Goal: Find specific page/section: Find specific page/section

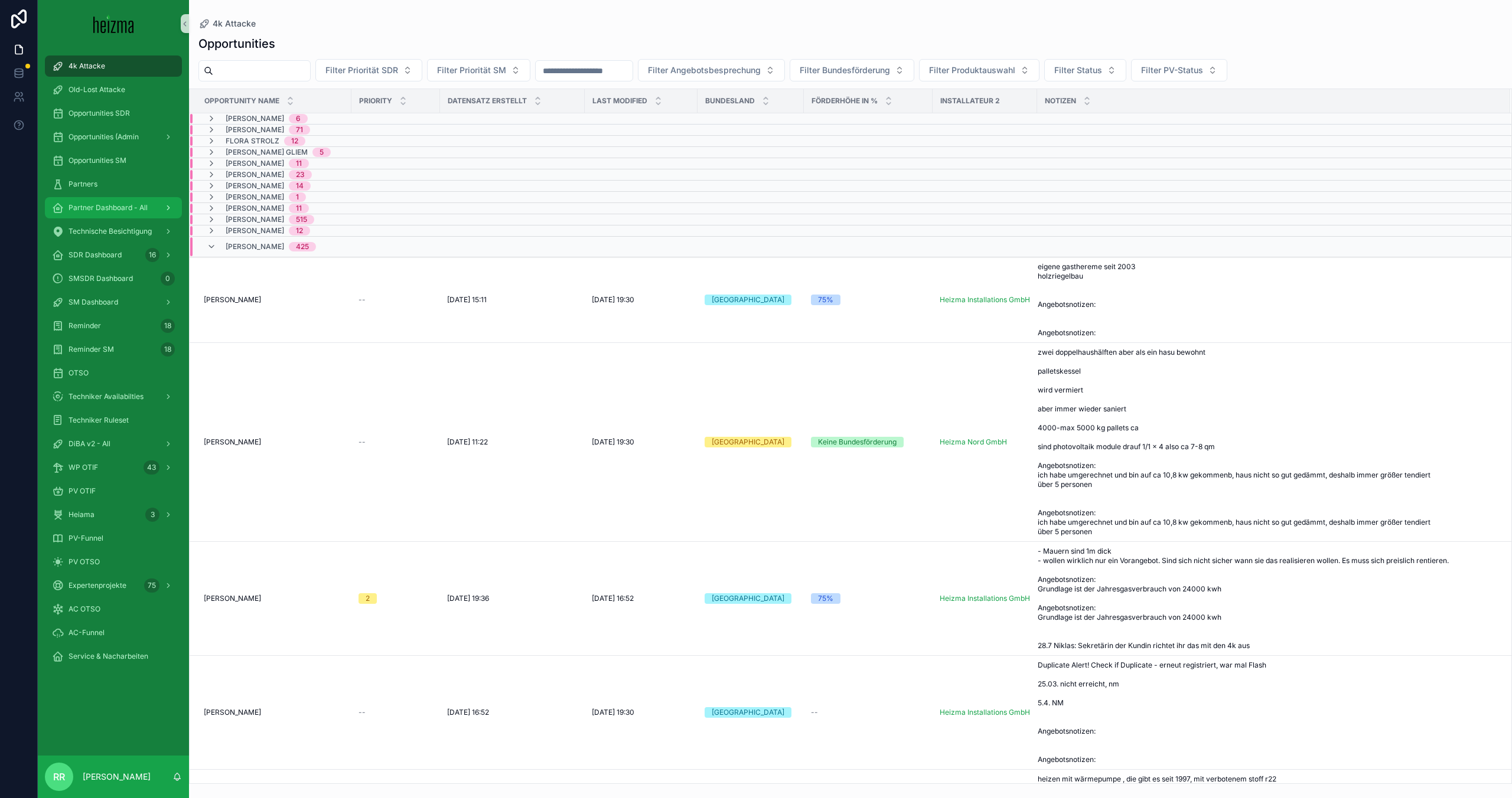
click at [136, 199] on div "Partner Dashboard - All" at bounding box center [114, 208] width 123 height 19
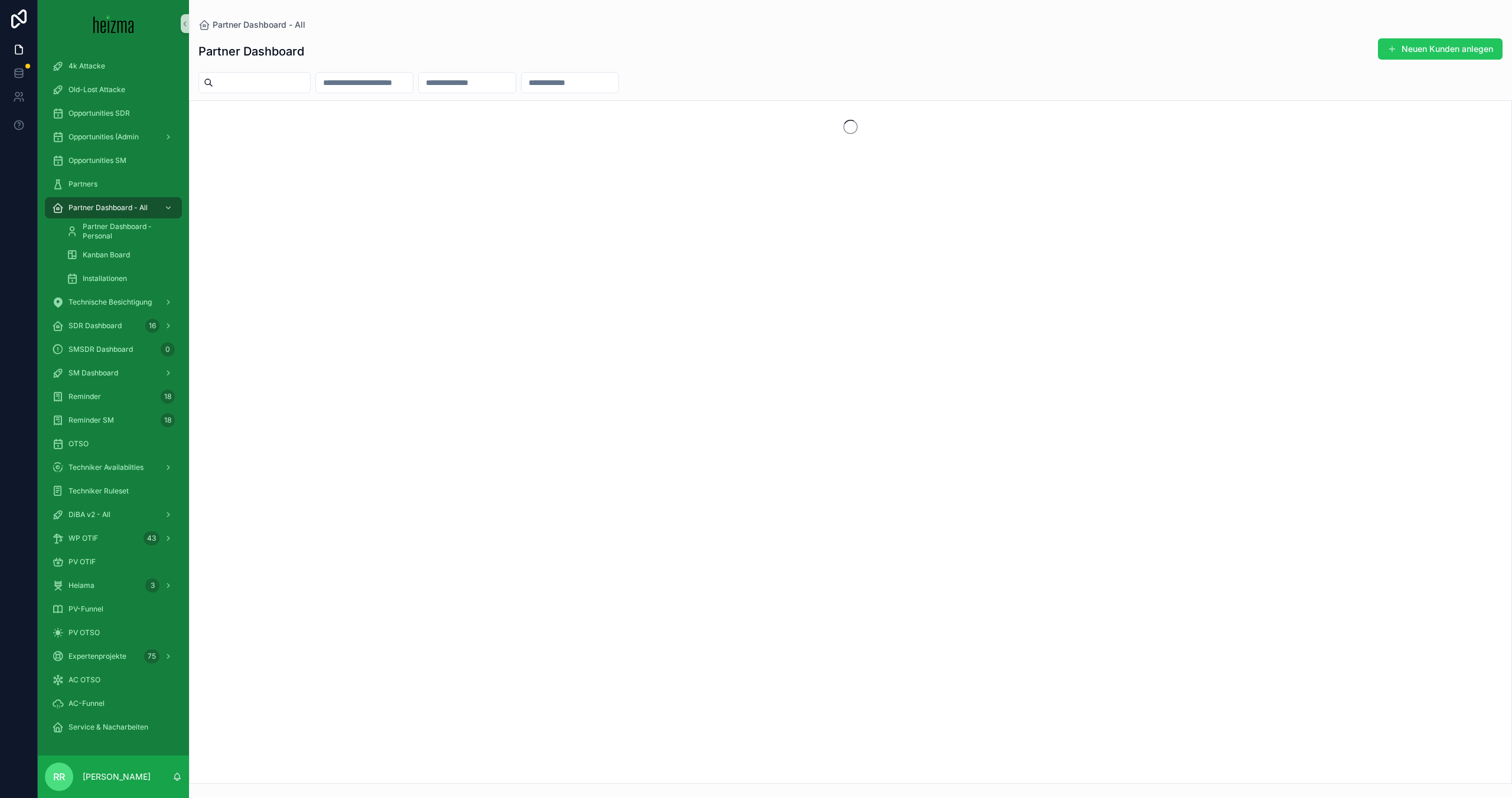
click at [364, 75] on input "scrollable content" at bounding box center [364, 83] width 97 height 17
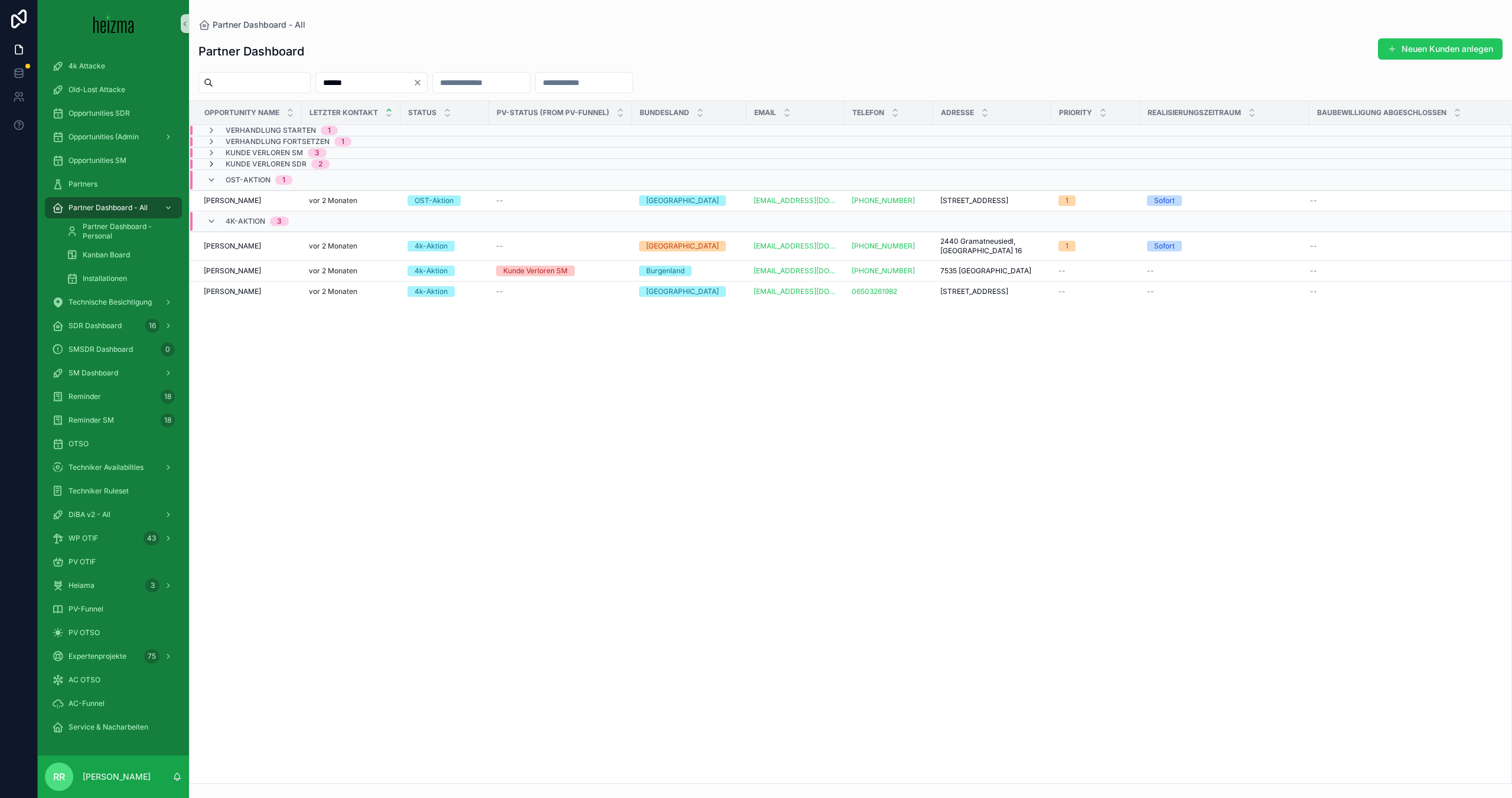
type input "******"
click at [208, 166] on icon "scrollable content" at bounding box center [211, 164] width 9 height 9
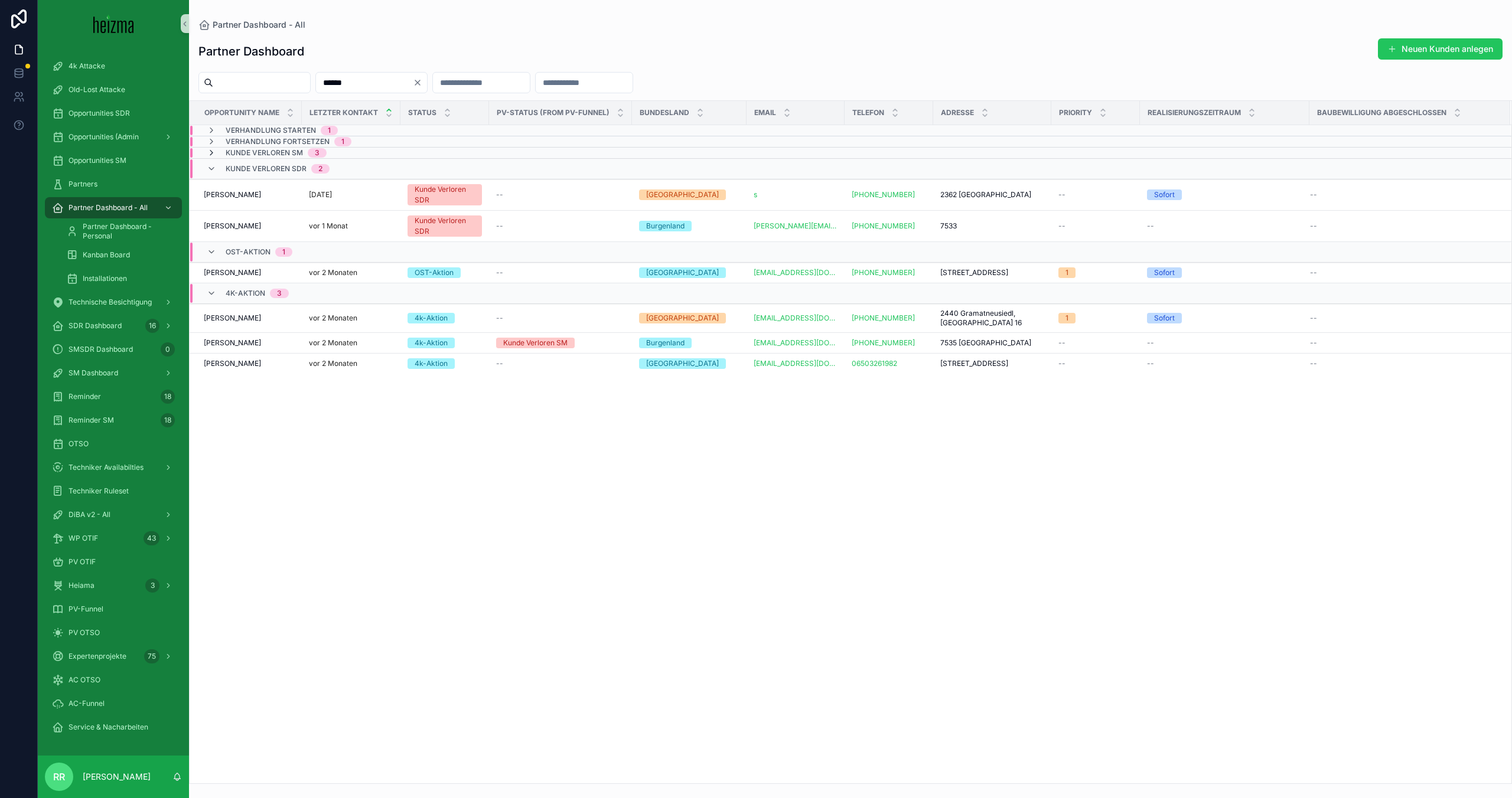
click at [213, 152] on icon "scrollable content" at bounding box center [211, 153] width 9 height 9
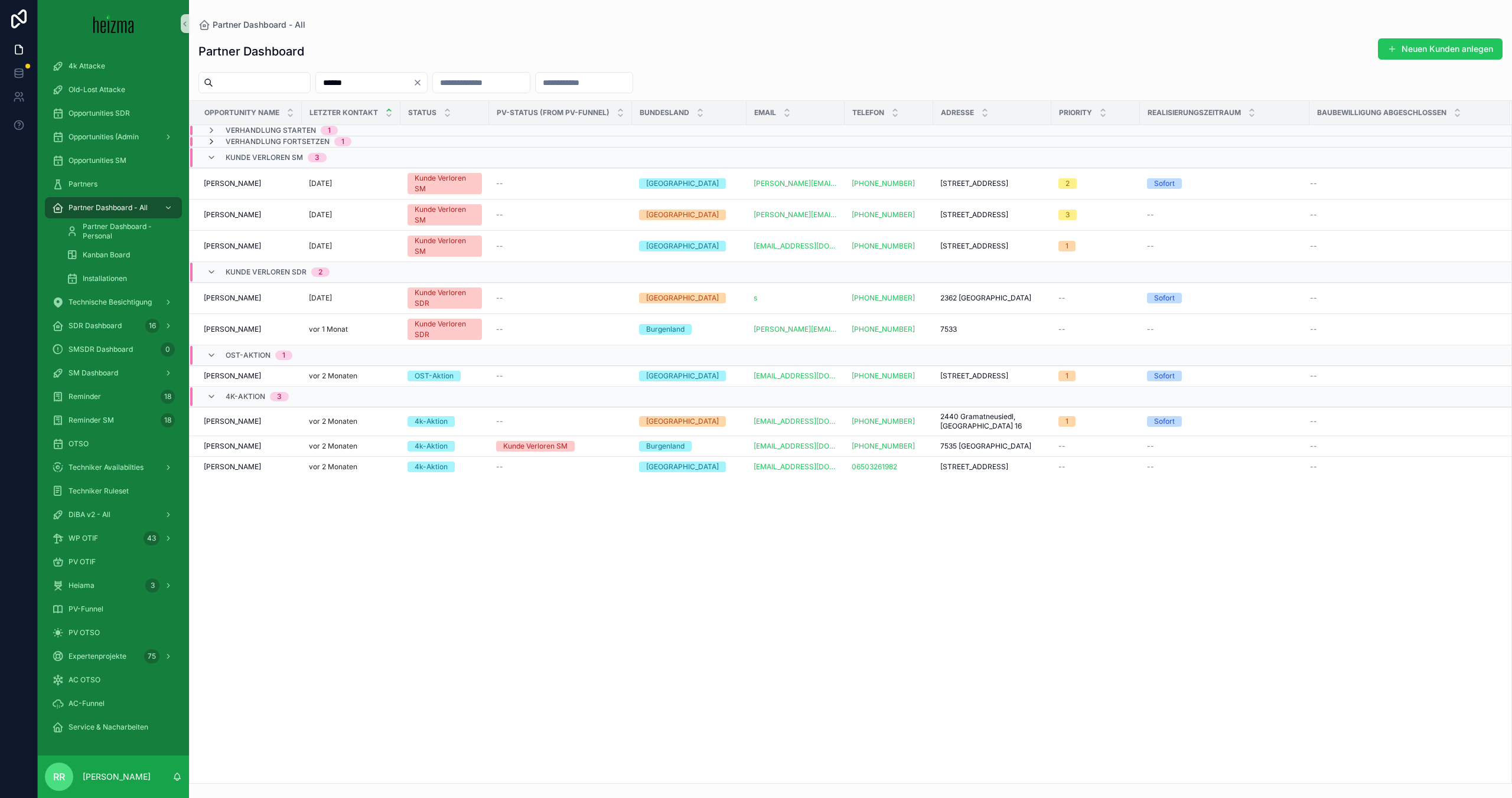
click at [212, 145] on icon "scrollable content" at bounding box center [211, 141] width 9 height 9
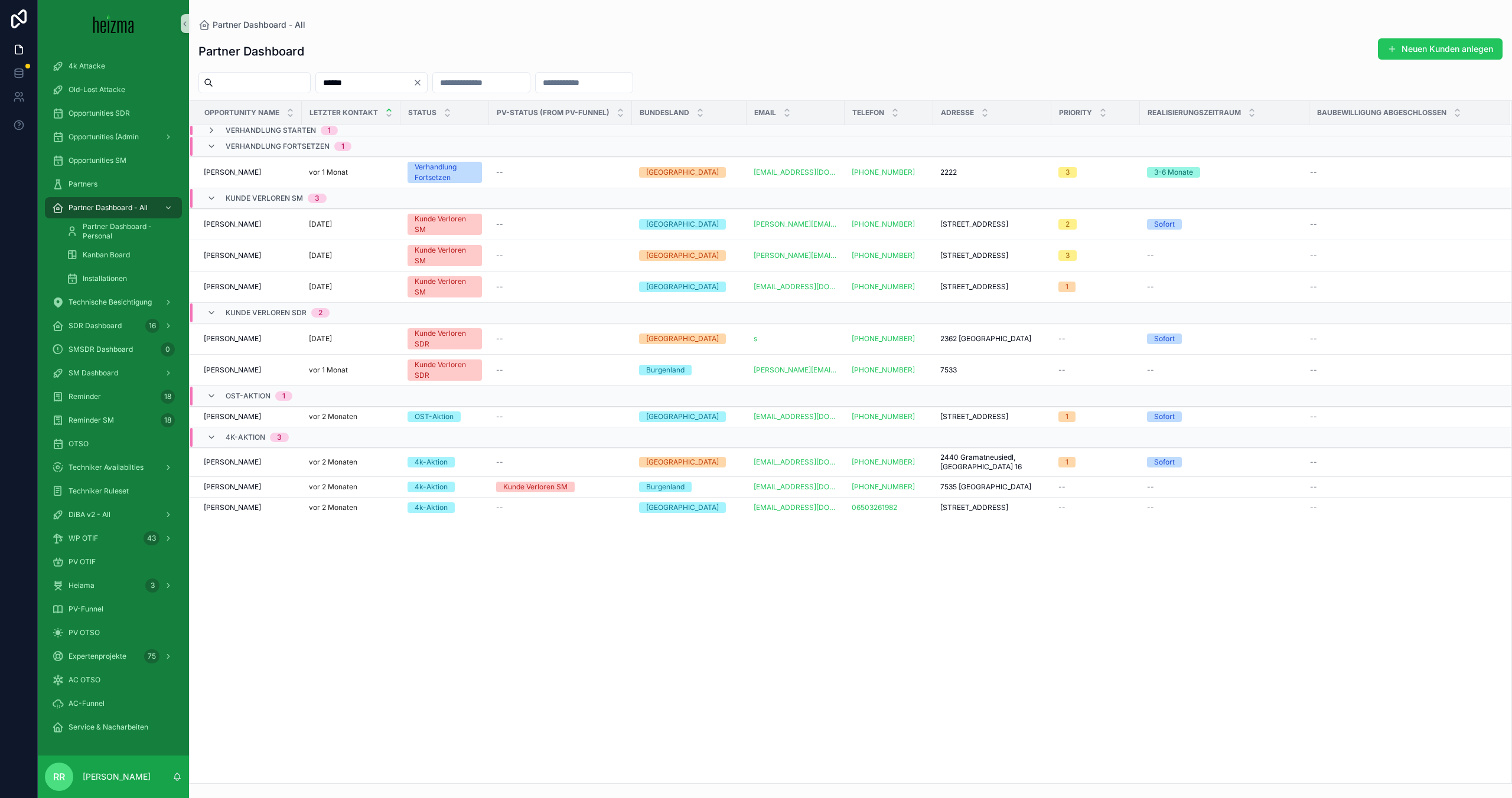
click at [215, 137] on td "Verhandlung Fortsetzen 1" at bounding box center [339, 146] width 299 height 20
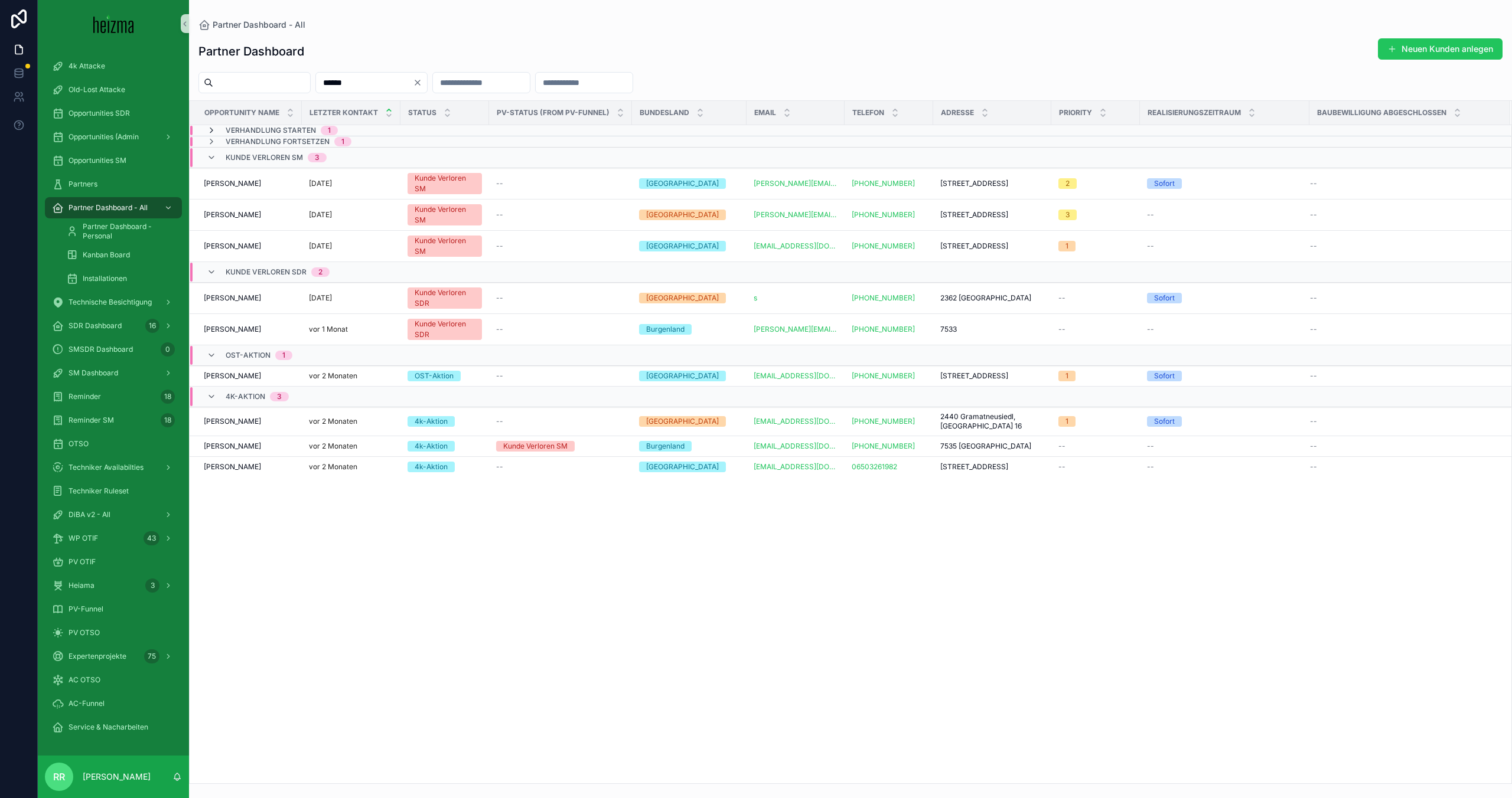
click at [214, 129] on icon "scrollable content" at bounding box center [211, 130] width 9 height 9
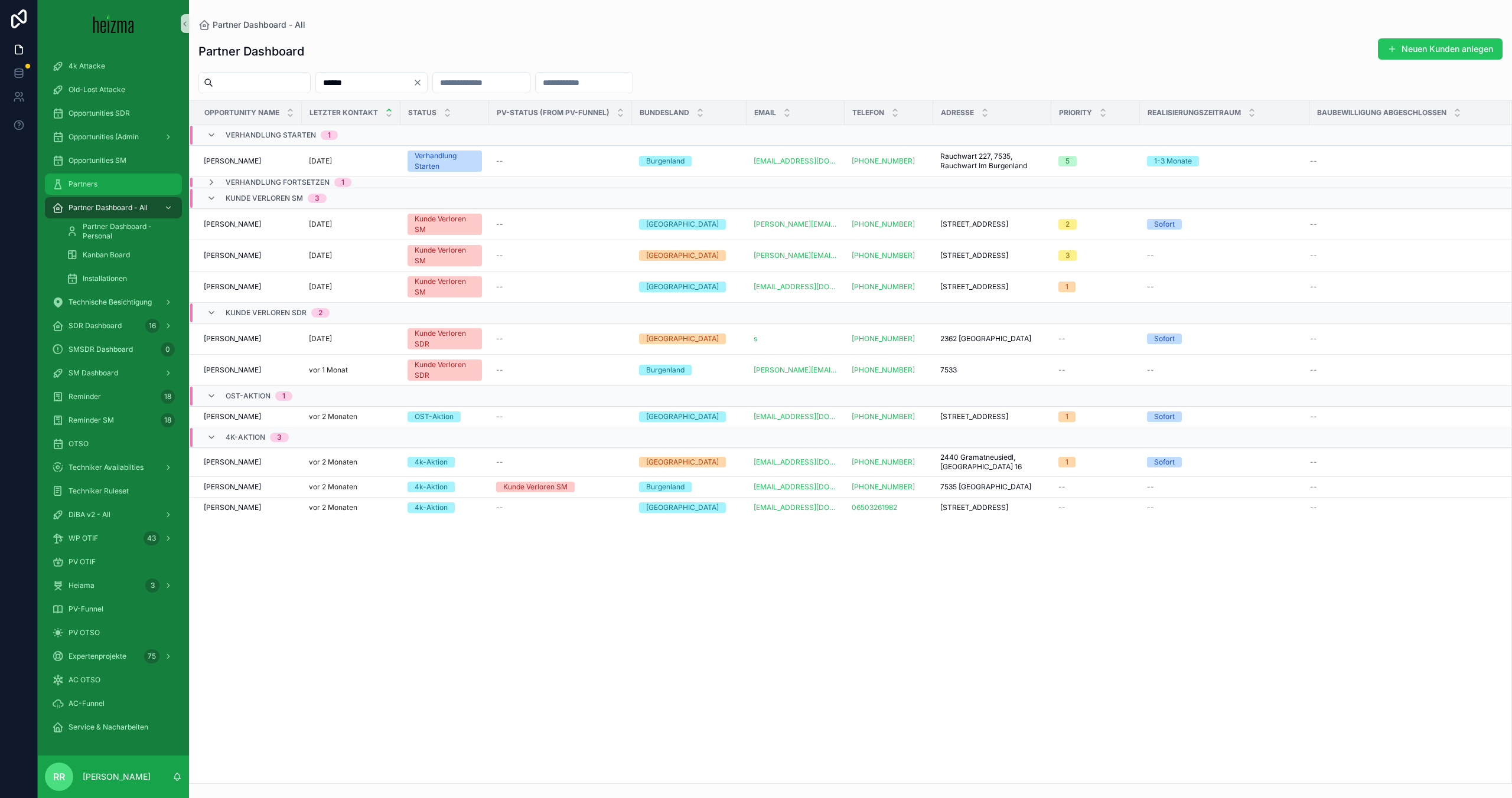
click at [124, 180] on div "Partners" at bounding box center [114, 184] width 123 height 19
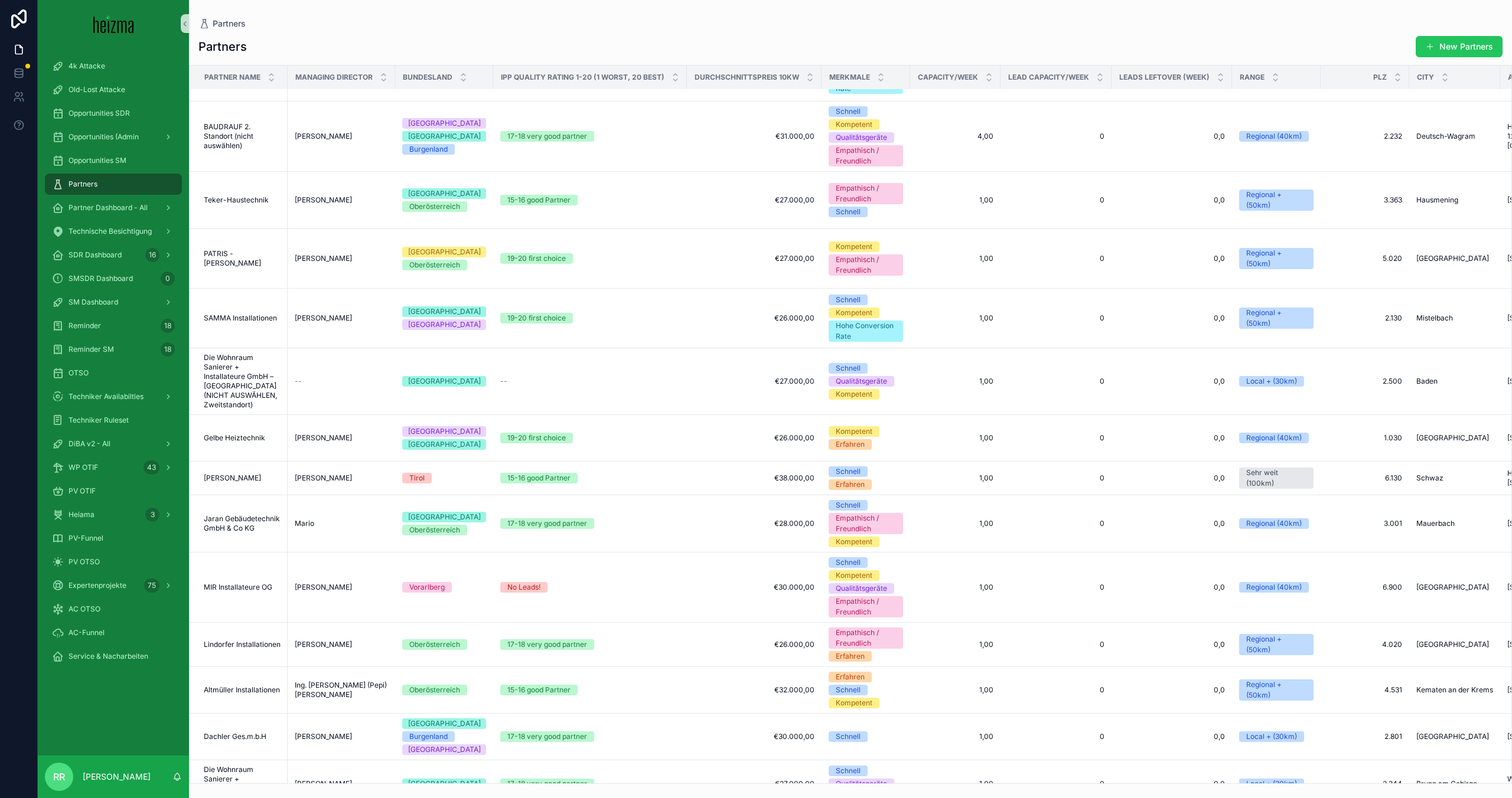
scroll to position [334, 0]
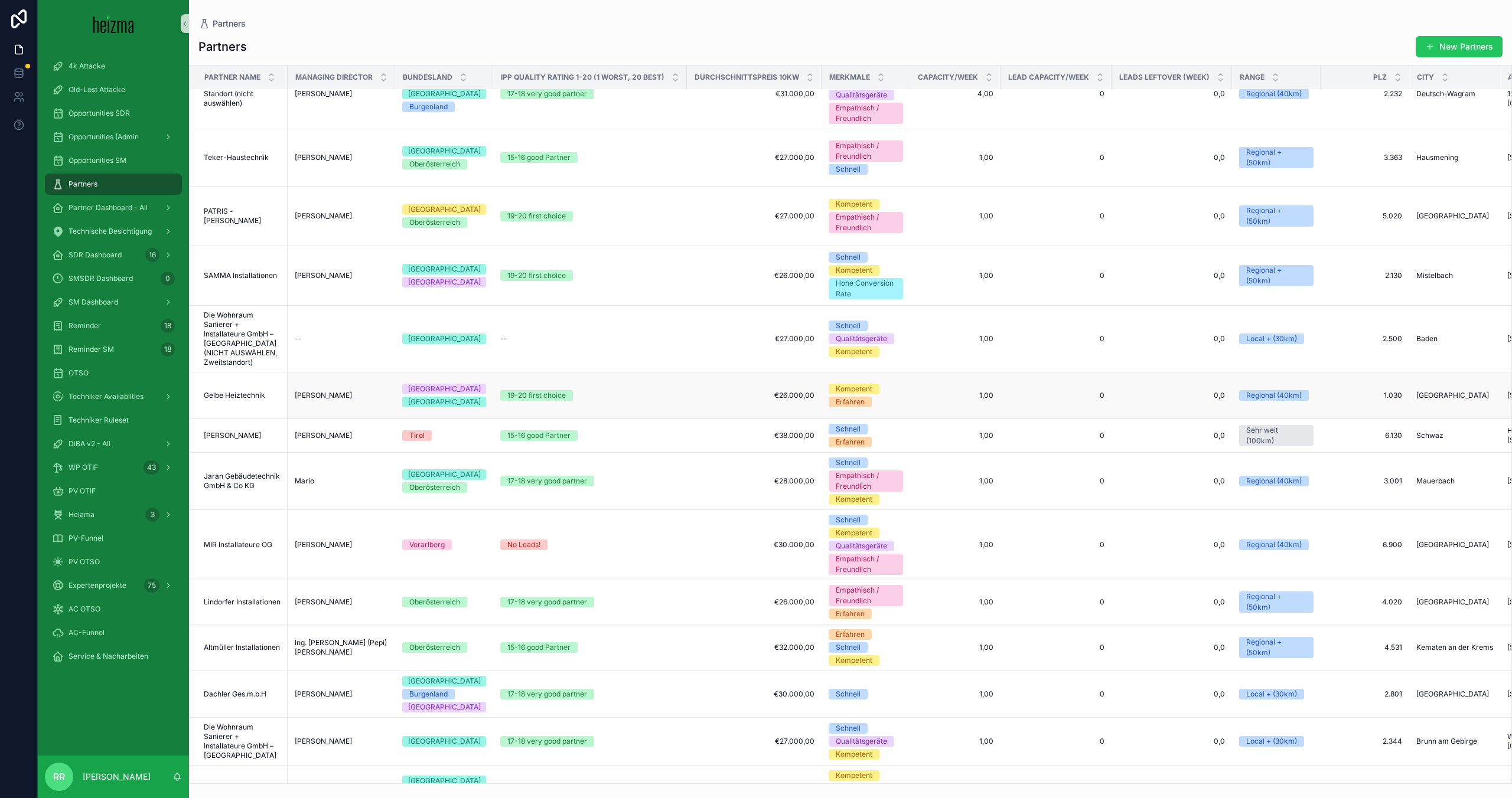
click at [220, 398] on span "Gelbe Heiztechnik" at bounding box center [234, 395] width 61 height 9
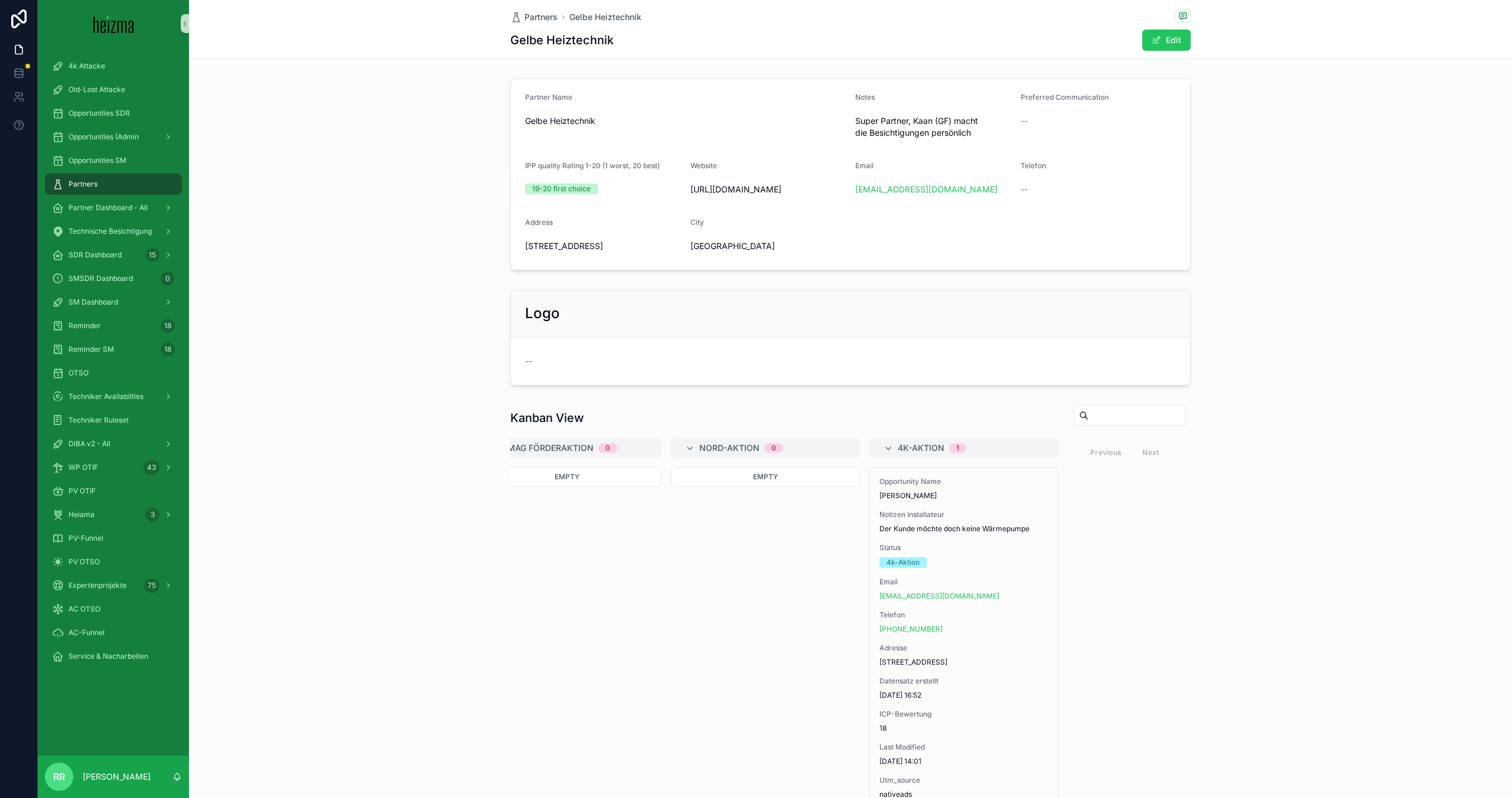
scroll to position [0, 6000]
